Goal: Task Accomplishment & Management: Complete application form

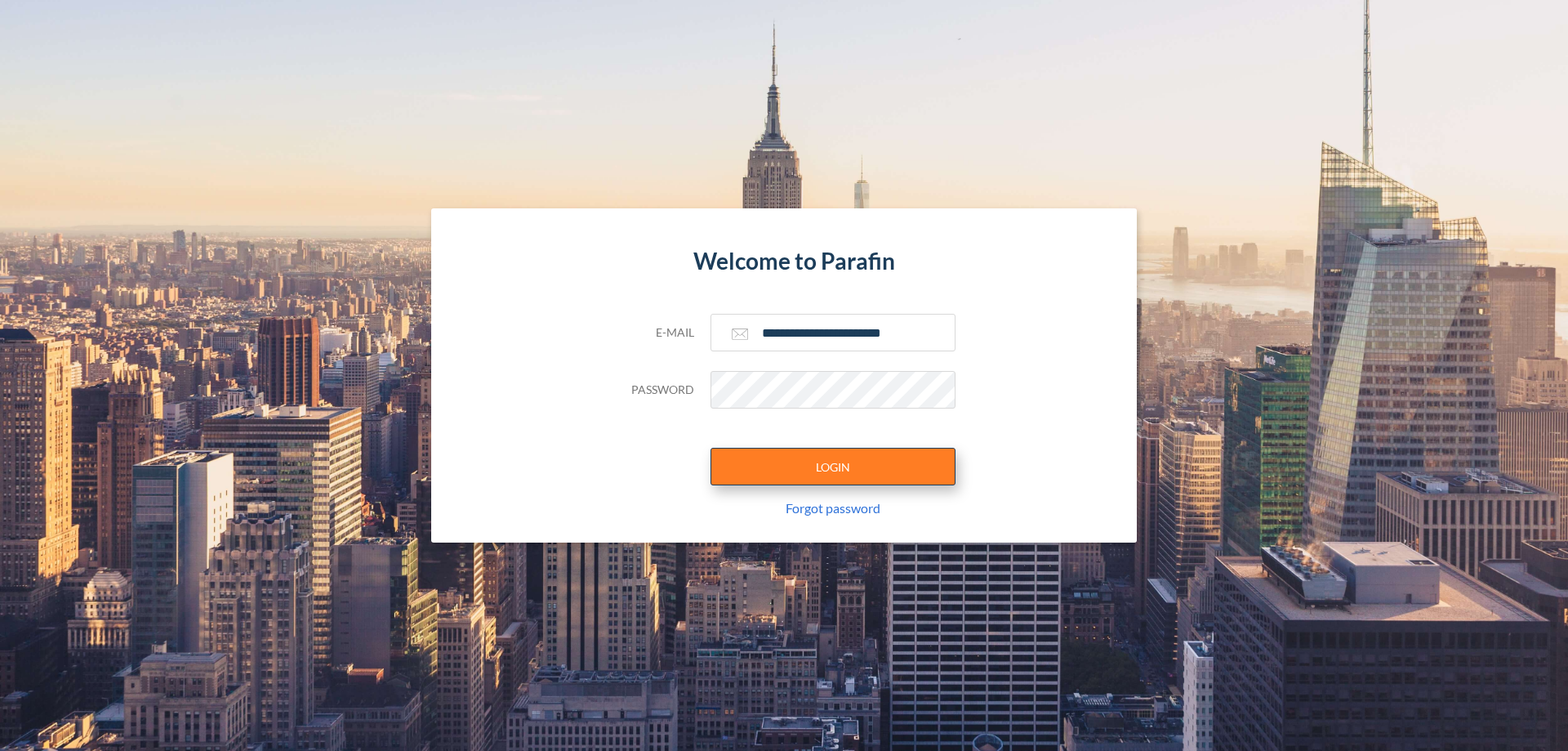
click at [833, 466] on button "LOGIN" at bounding box center [833, 466] width 245 height 38
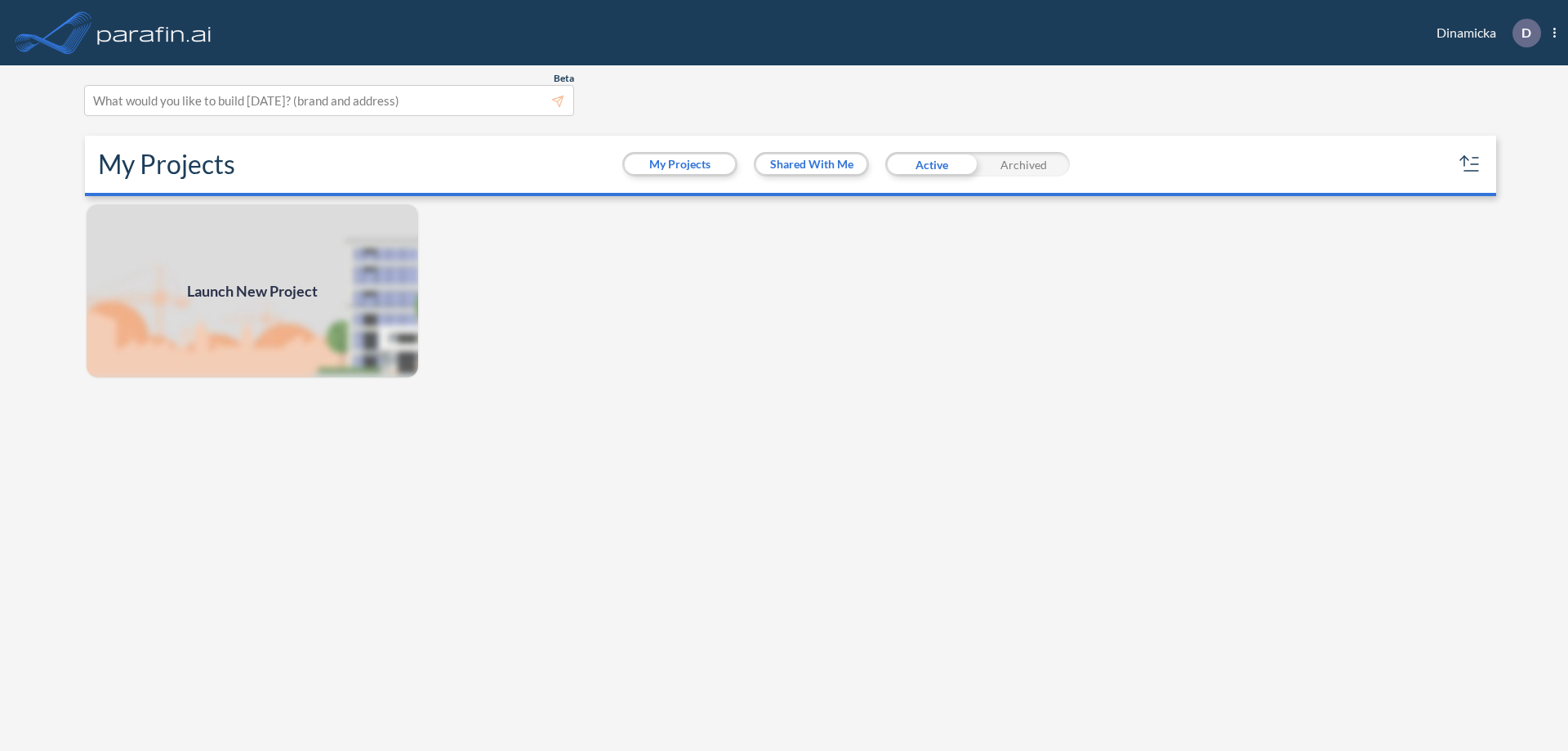
scroll to position [4, 0]
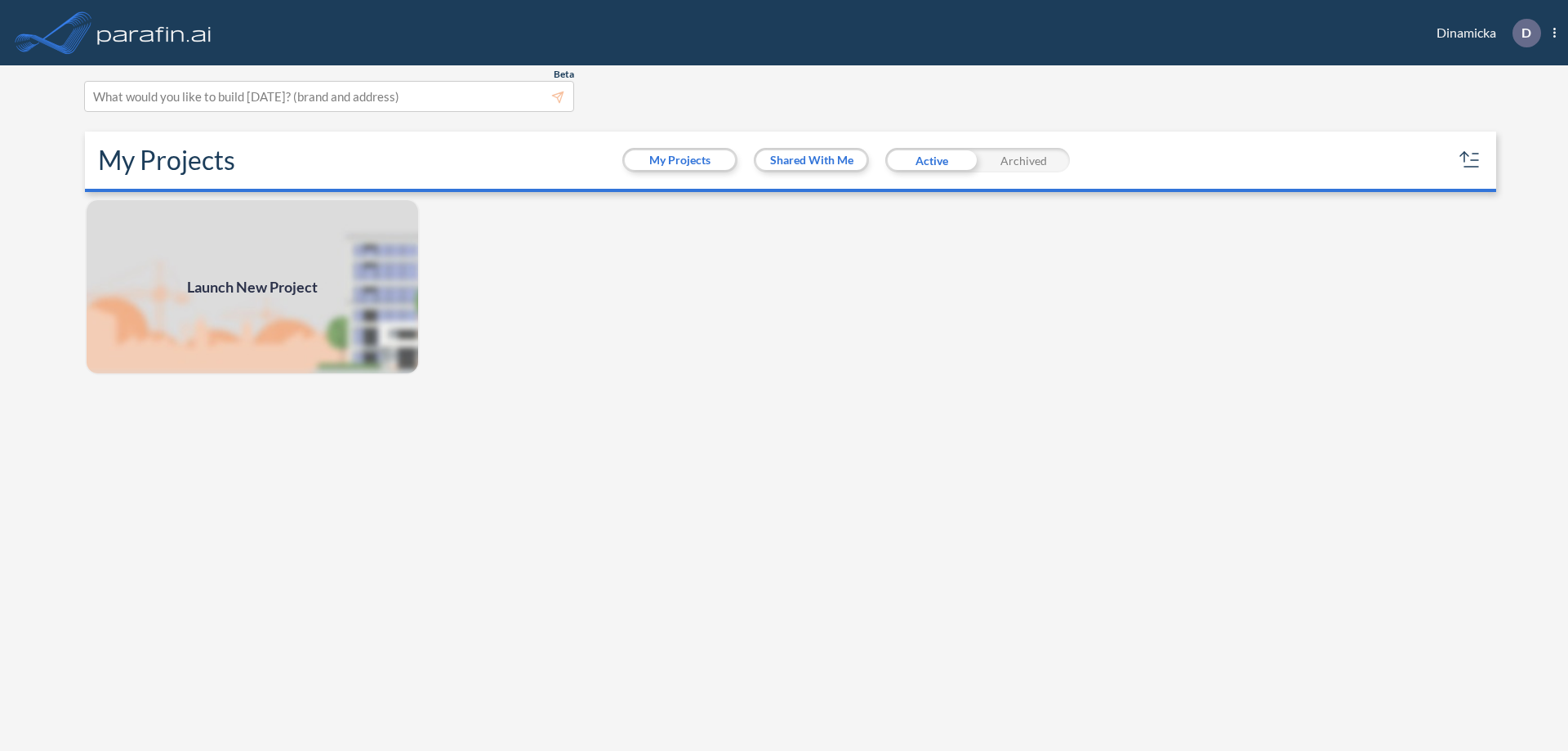
click at [252, 287] on span "Launch New Project" at bounding box center [252, 287] width 131 height 22
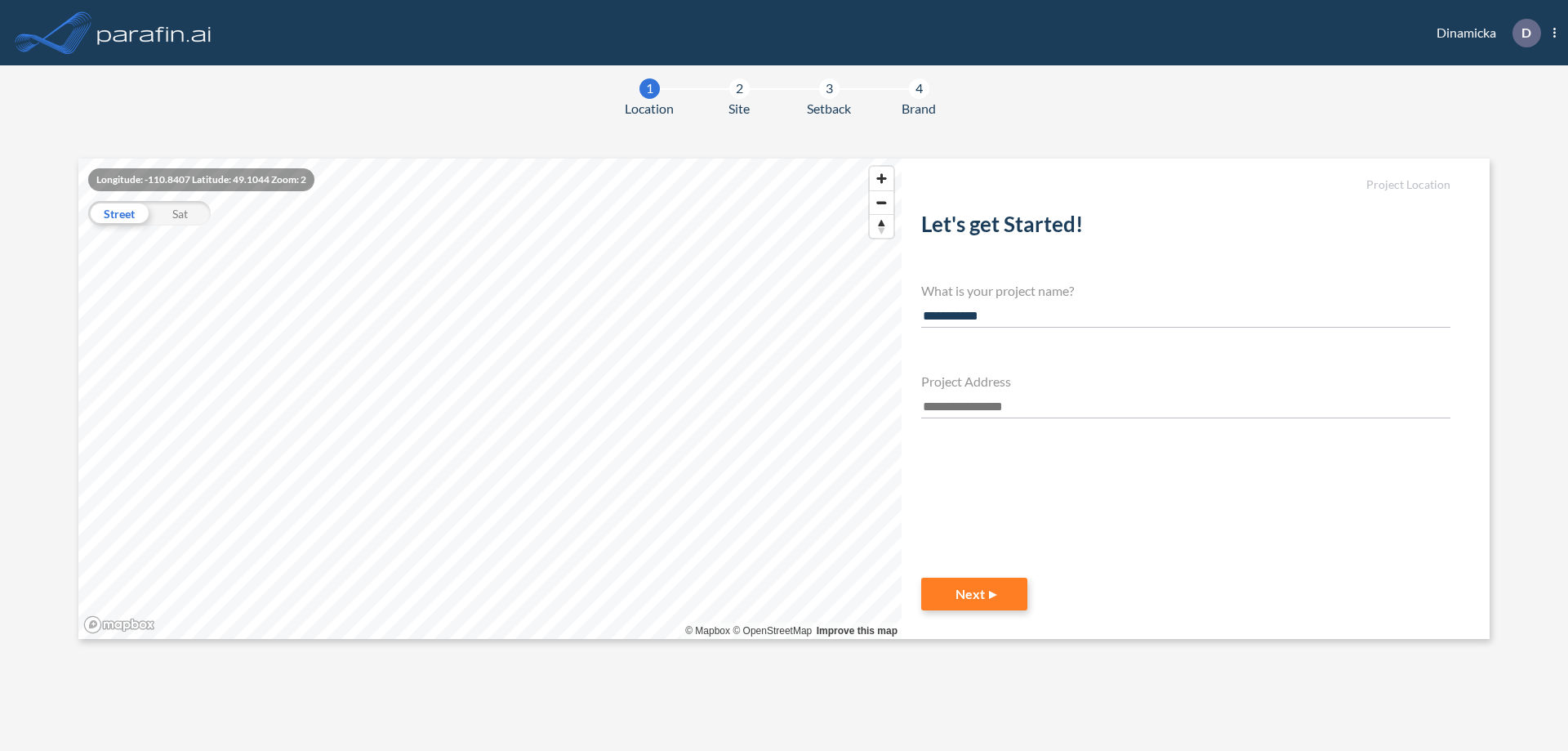
type input "**********"
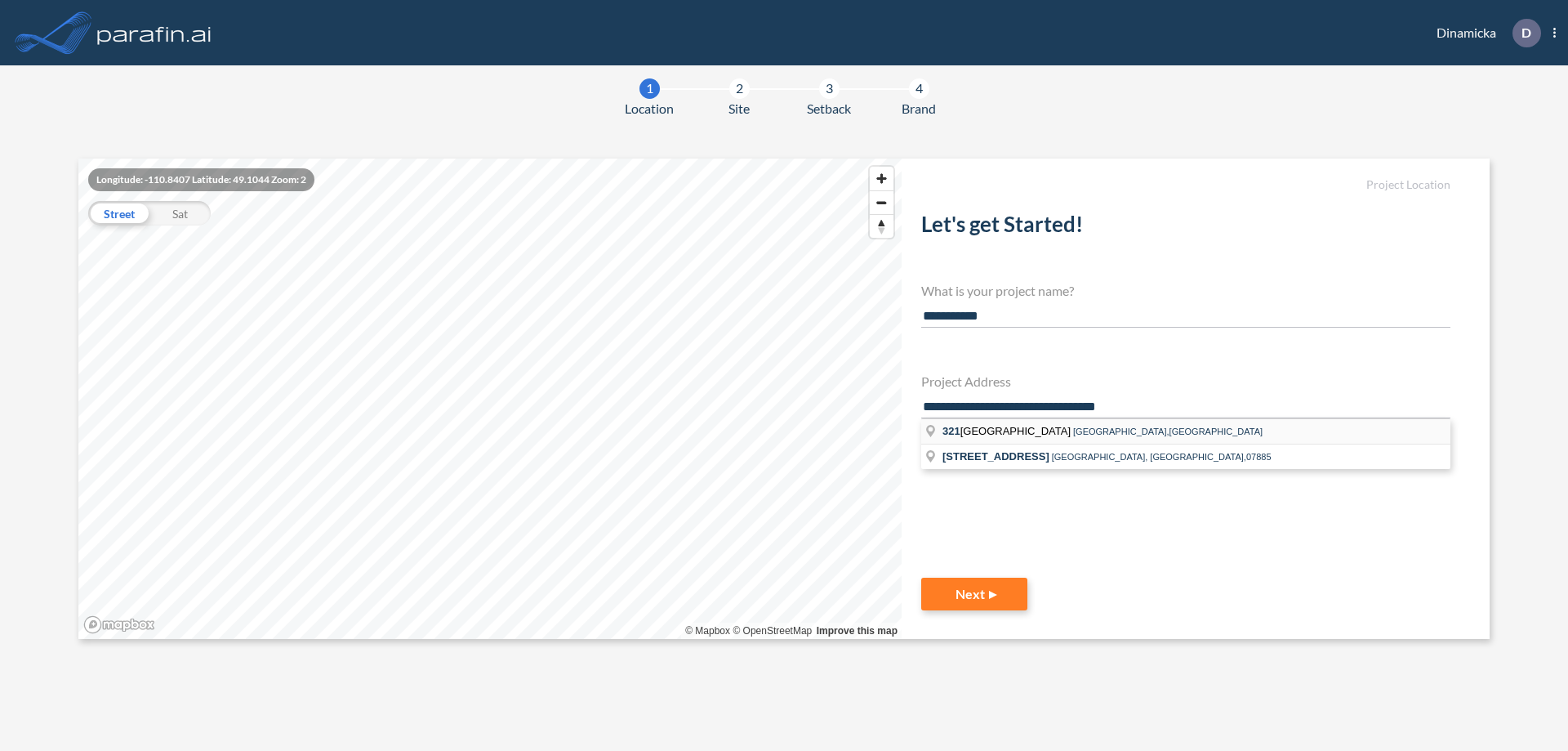
type input "**********"
click at [1185, 429] on li "[STREET_ADDRESS]" at bounding box center [1185, 431] width 529 height 25
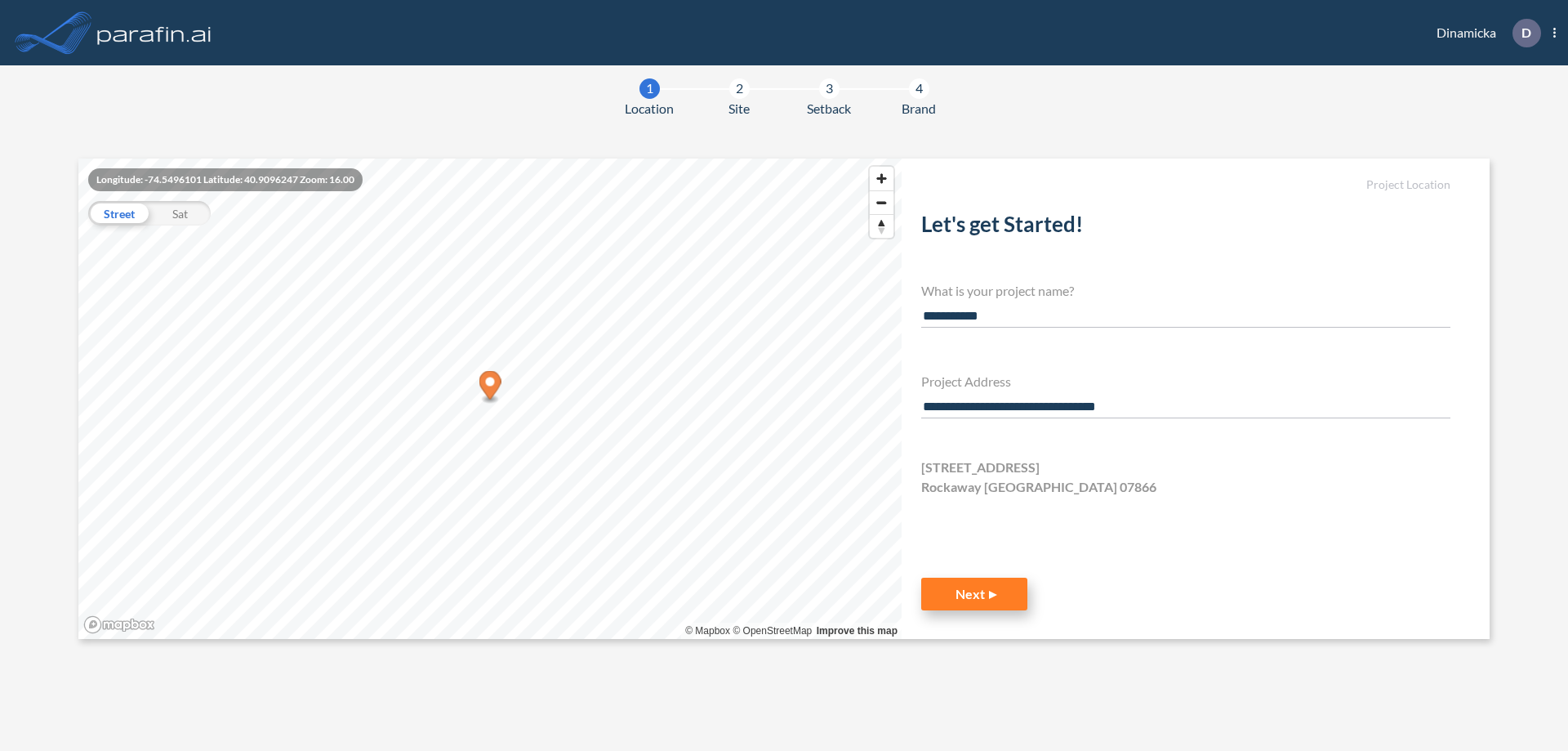
click at [974, 594] on button "Next" at bounding box center [974, 595] width 106 height 33
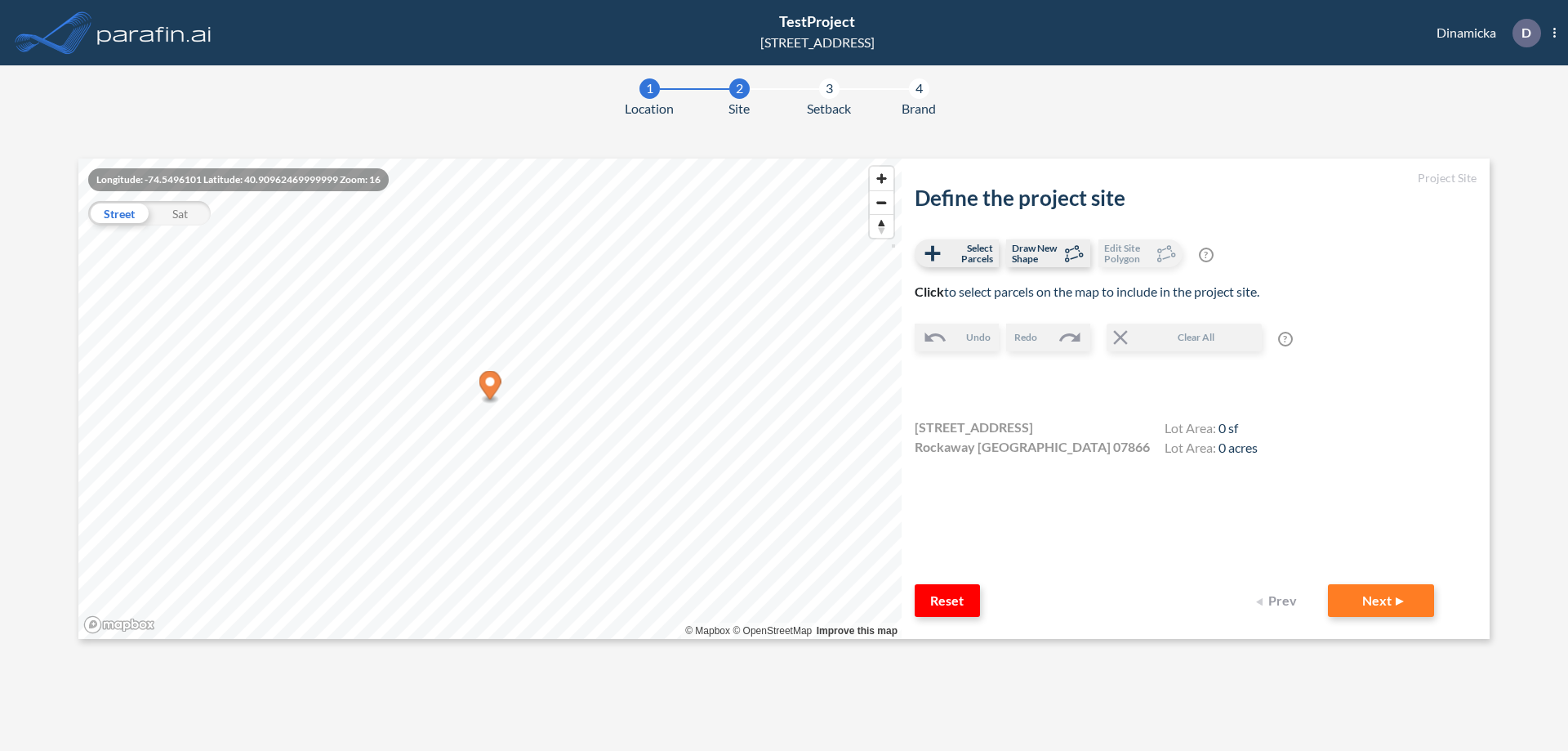
click at [490, 388] on icon "Map marker" at bounding box center [490, 385] width 22 height 28
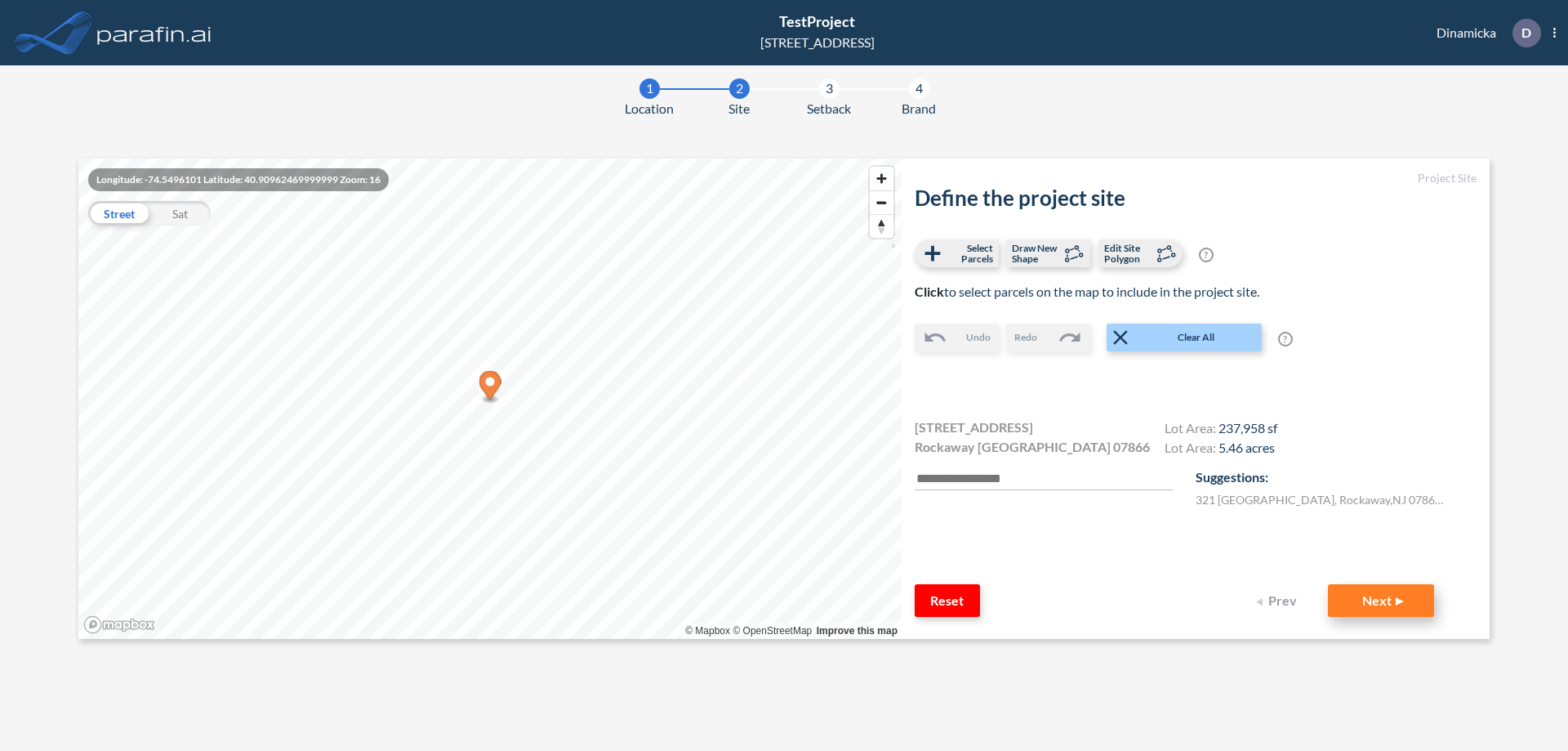
click at [1381, 600] on button "Next" at bounding box center [1380, 600] width 106 height 33
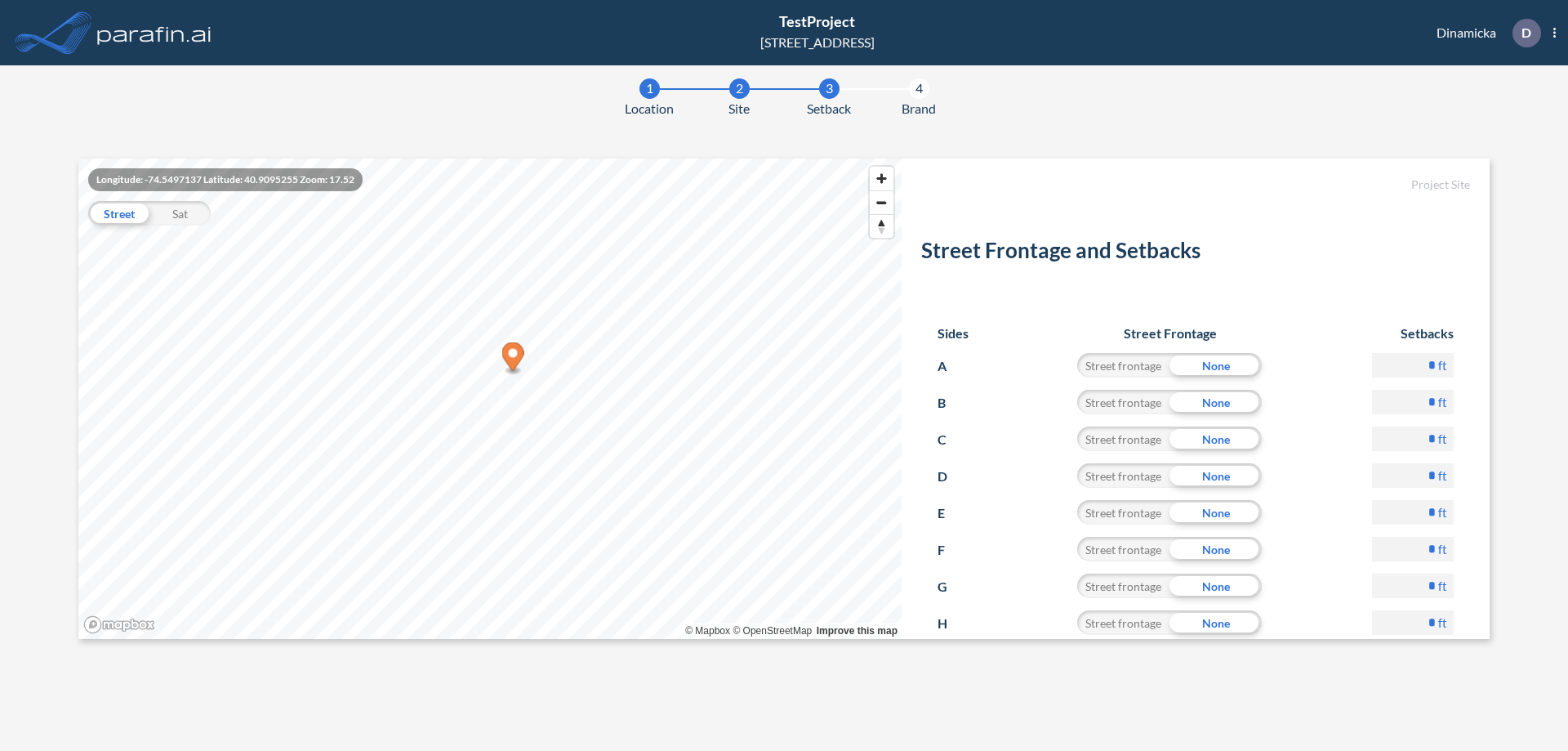
scroll to position [79, 0]
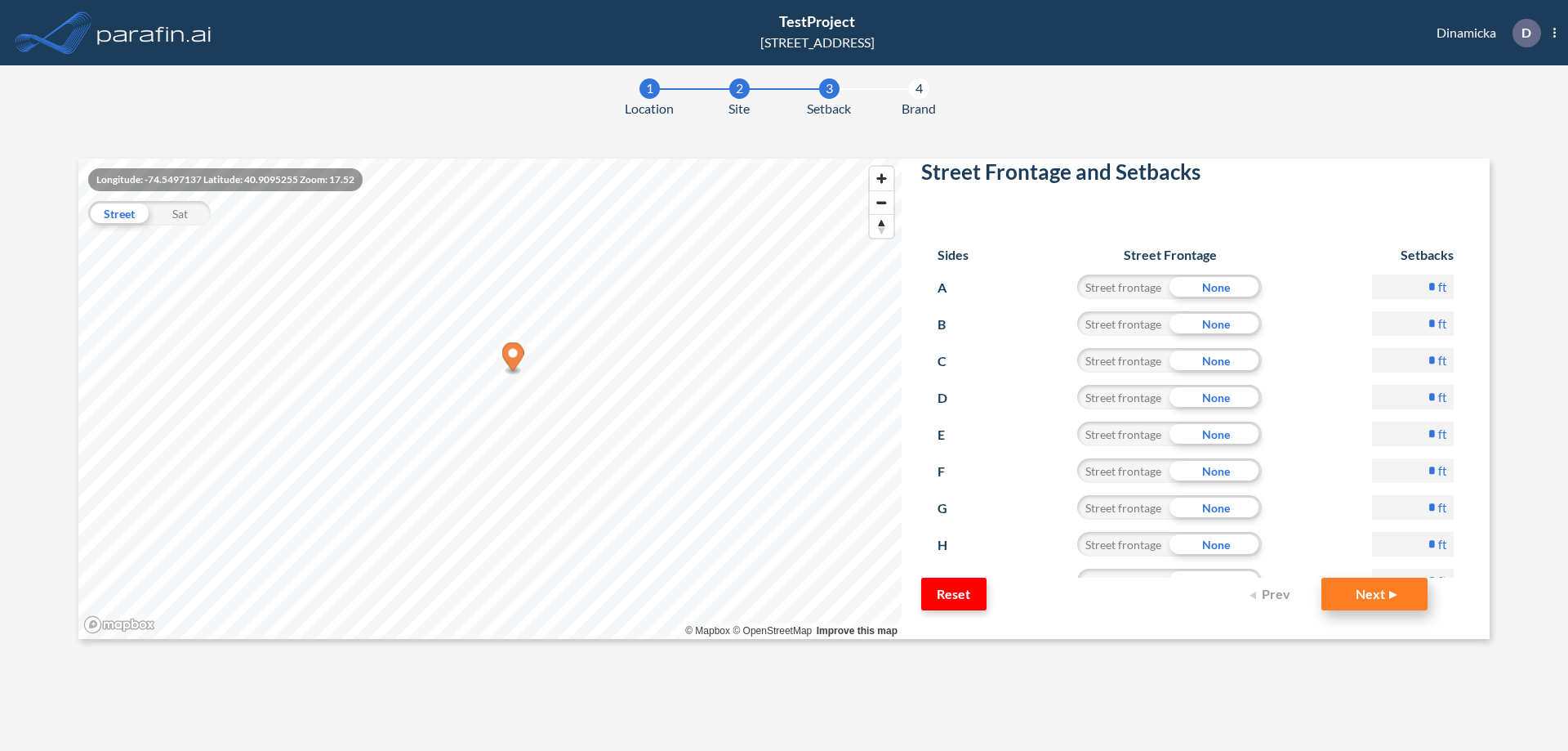
click at [1362, 594] on button "Next" at bounding box center [1374, 595] width 106 height 33
